Goal: Check status

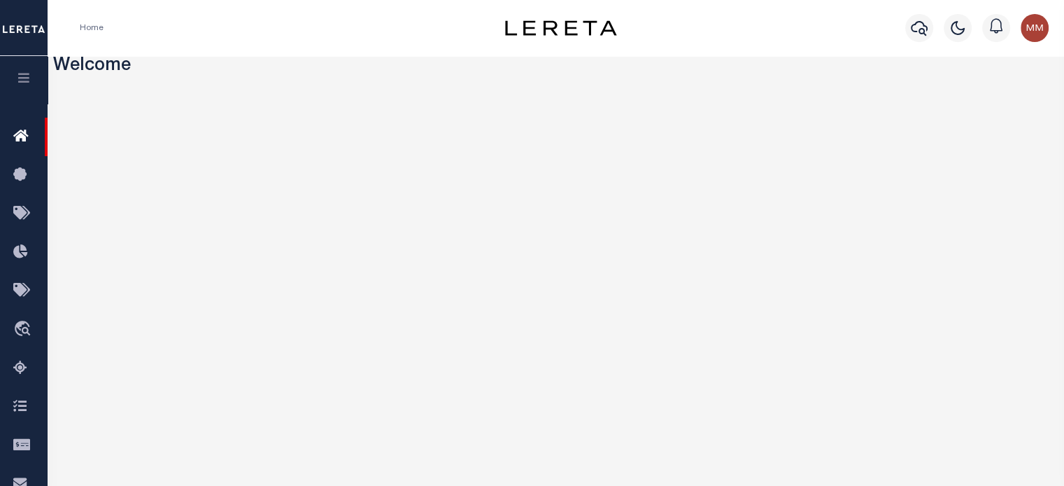
click at [25, 73] on icon "button" at bounding box center [24, 77] width 16 height 13
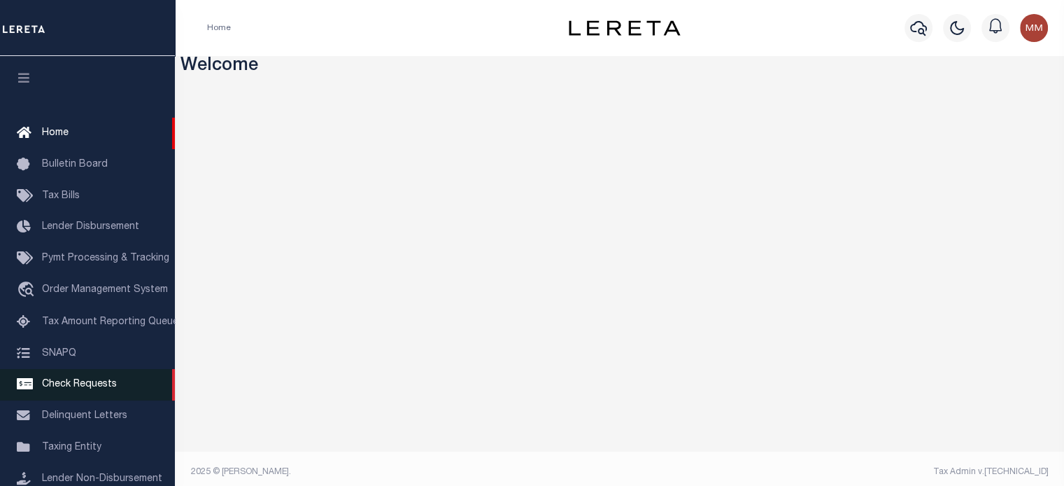
click at [78, 389] on span "Check Requests" at bounding box center [79, 384] width 75 height 10
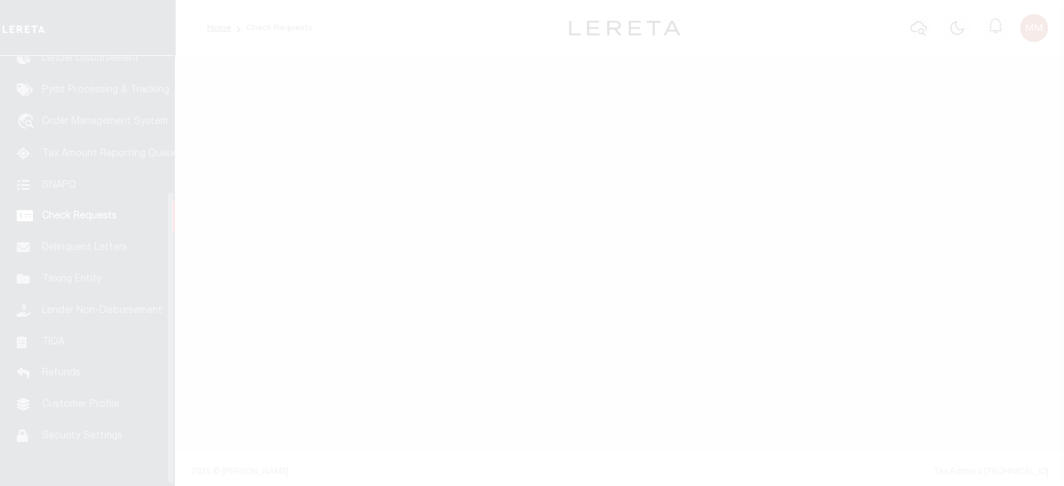
scroll to position [199, 0]
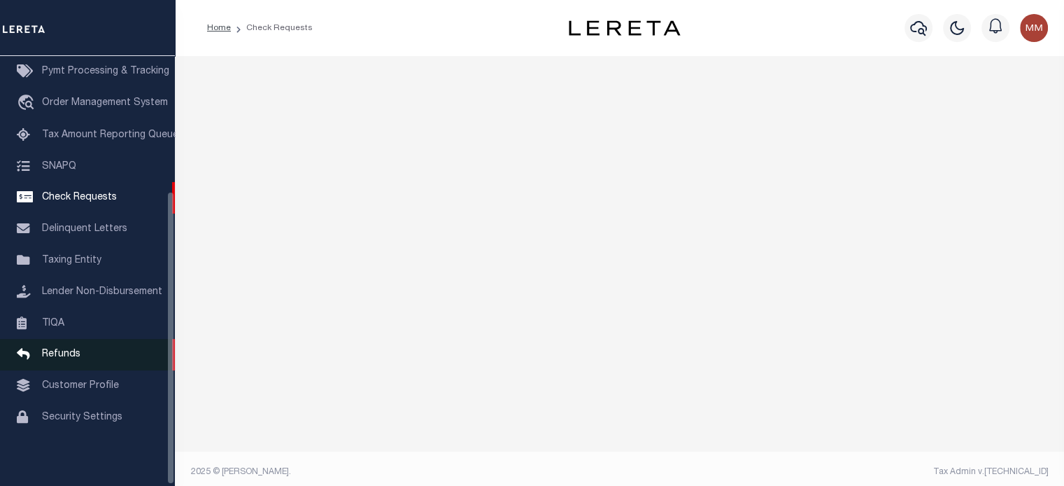
select select "50"
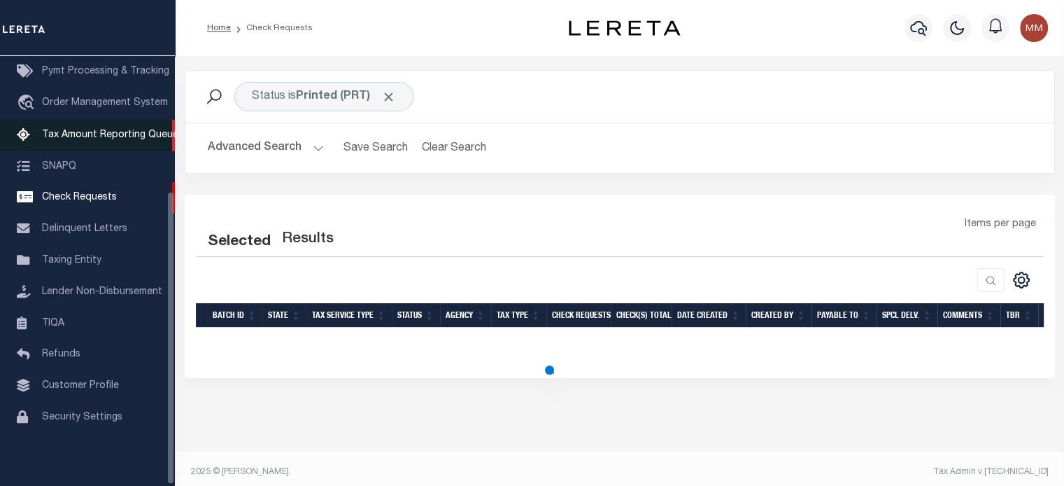
select select "50"
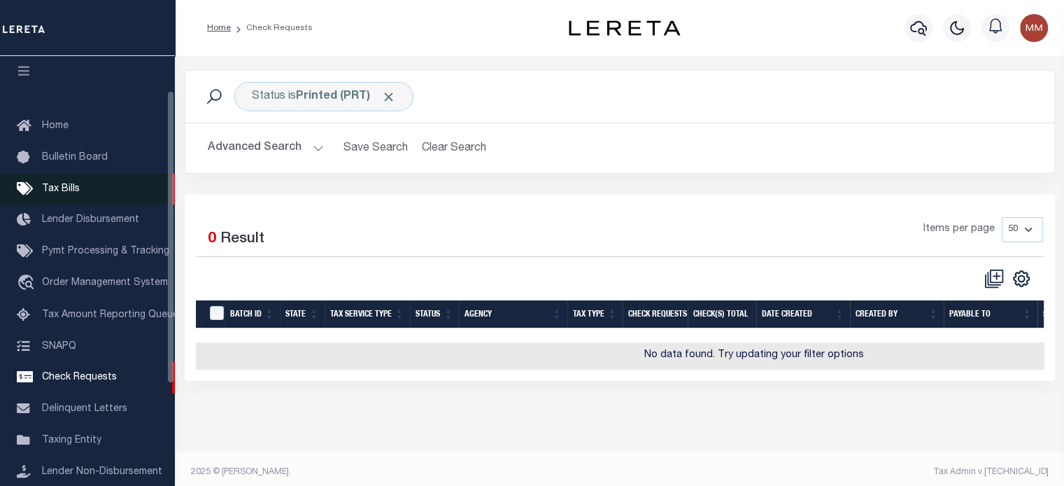
scroll to position [0, 0]
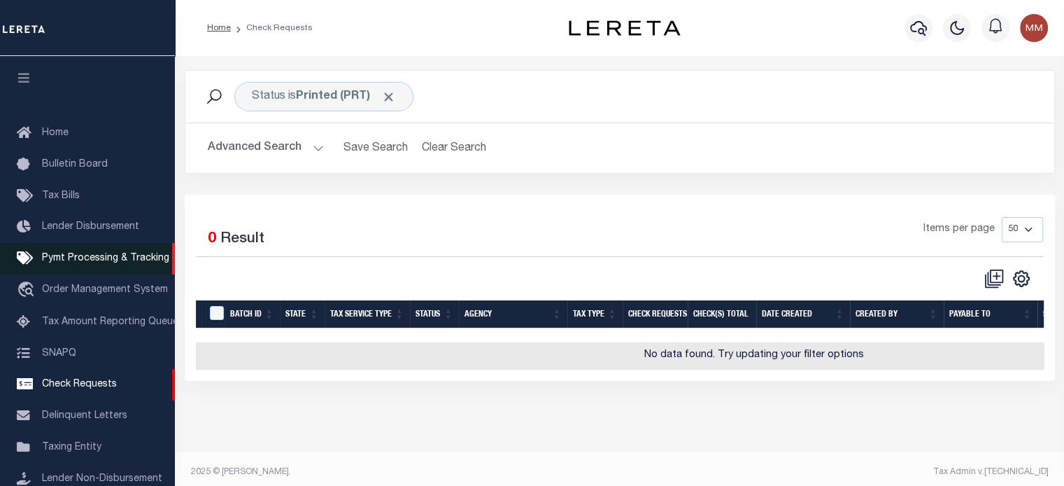
click at [94, 261] on span "Pymt Processing & Tracking" at bounding box center [105, 258] width 127 height 10
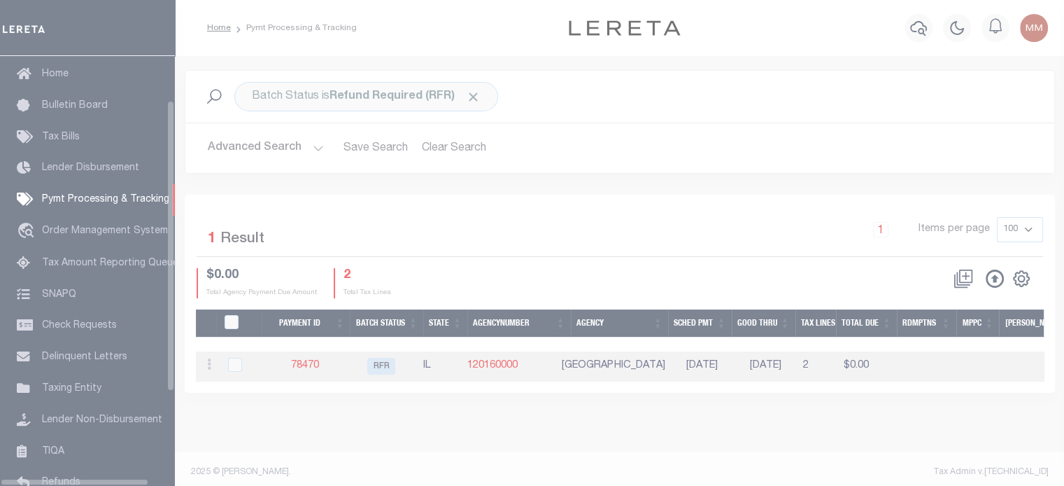
scroll to position [64, 0]
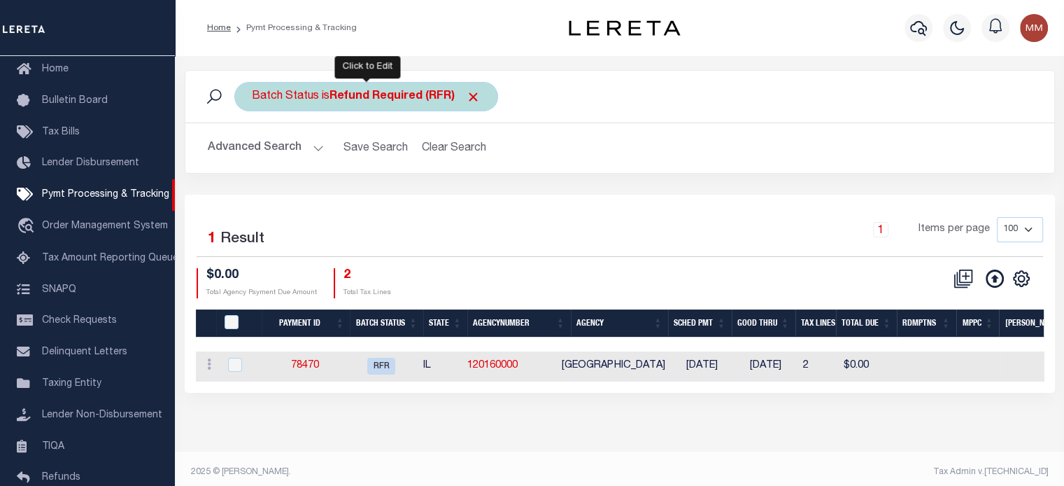
click at [326, 91] on div "Batch Status is Refund Required (RFR)" at bounding box center [366, 96] width 264 height 29
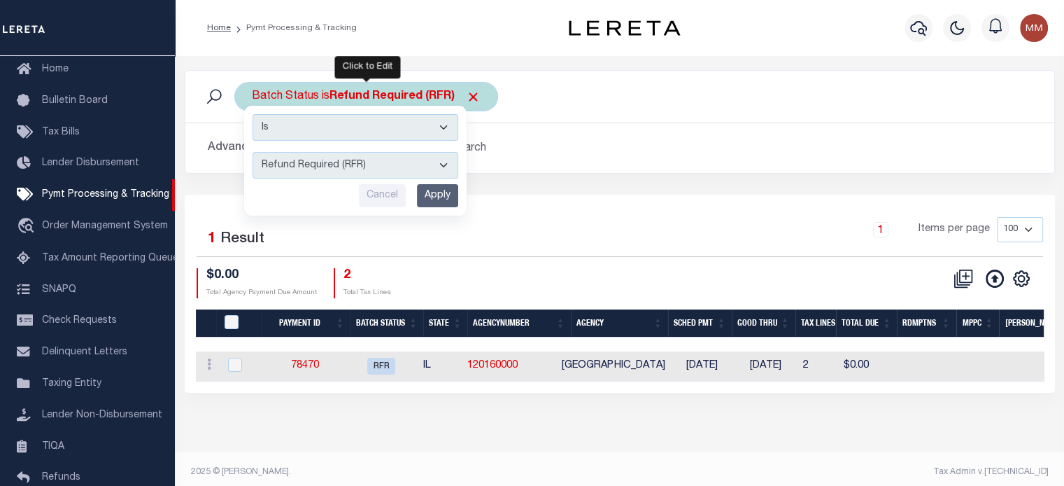
click at [322, 163] on select "Awaiting Funds (AWF) Cleared and Complete (CAC) New Check Needed (NCN) Payment …" at bounding box center [356, 165] width 206 height 27
click at [253, 152] on select "Awaiting Funds (AWF) Cleared and Complete (CAC) New Check Needed (NCN) Payment …" at bounding box center [356, 165] width 206 height 27
click at [371, 169] on select "Awaiting Funds (AWF) Cleared and Complete (CAC) New Check Needed (NCN) Payment …" at bounding box center [356, 165] width 206 height 27
select select "RFR"
click at [253, 152] on select "Awaiting Funds (AWF) Cleared and Complete (CAC) New Check Needed (NCN) Payment …" at bounding box center [356, 165] width 206 height 27
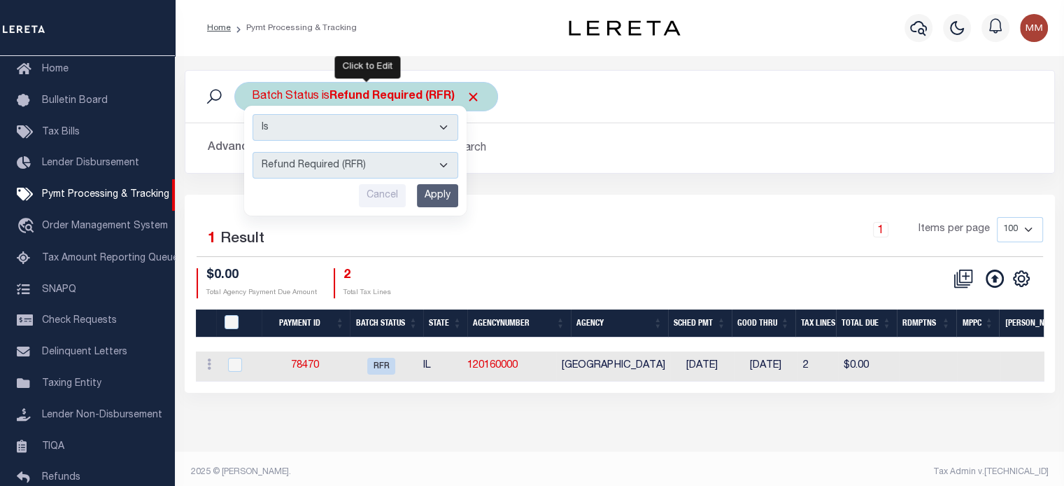
click at [439, 192] on input "Apply" at bounding box center [437, 195] width 41 height 23
